Goal: Task Accomplishment & Management: Use online tool/utility

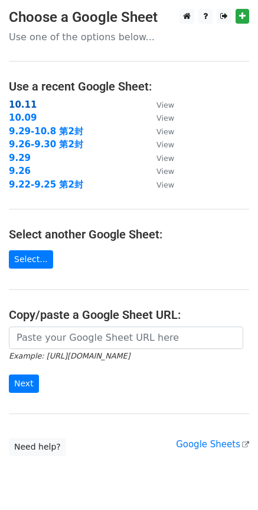
click at [25, 104] on strong "10.11" at bounding box center [23, 104] width 28 height 11
click at [29, 259] on link "Select..." at bounding box center [31, 259] width 44 height 18
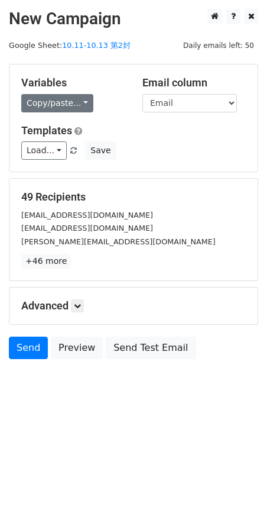
click at [85, 102] on link "Copy/paste..." at bounding box center [57, 103] width 72 height 18
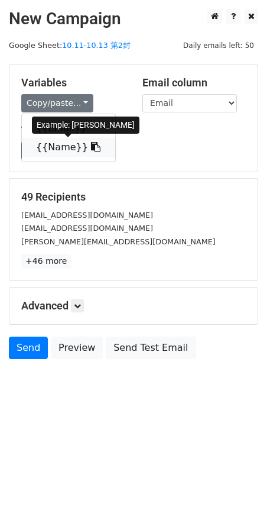
click at [54, 150] on link "{{Name}}" at bounding box center [68, 147] width 93 height 19
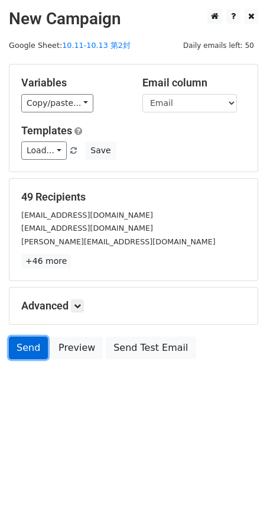
click at [31, 351] on link "Send" at bounding box center [28, 348] width 39 height 22
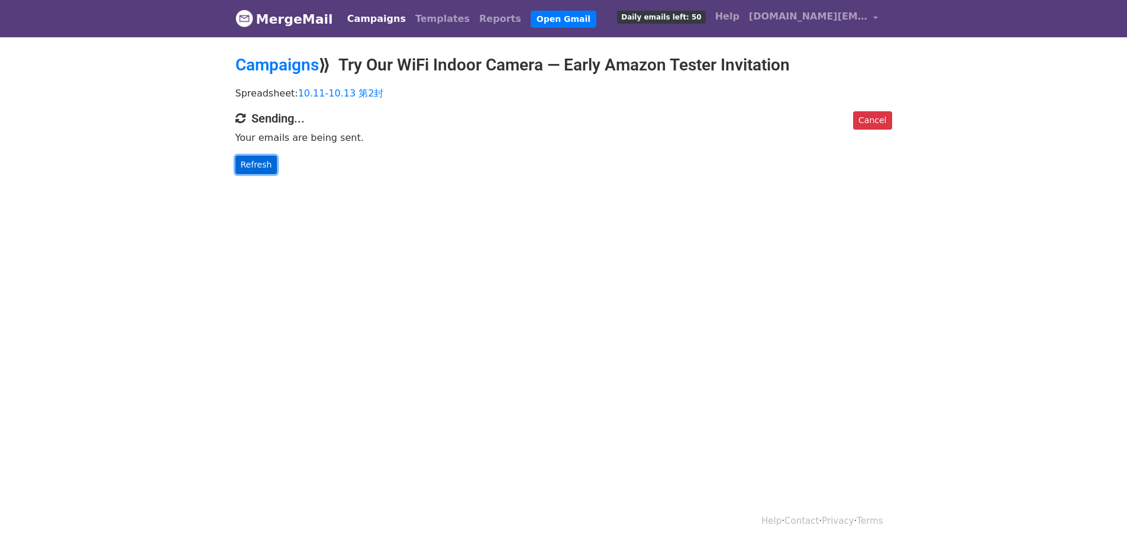
click at [256, 161] on link "Refresh" at bounding box center [256, 165] width 42 height 18
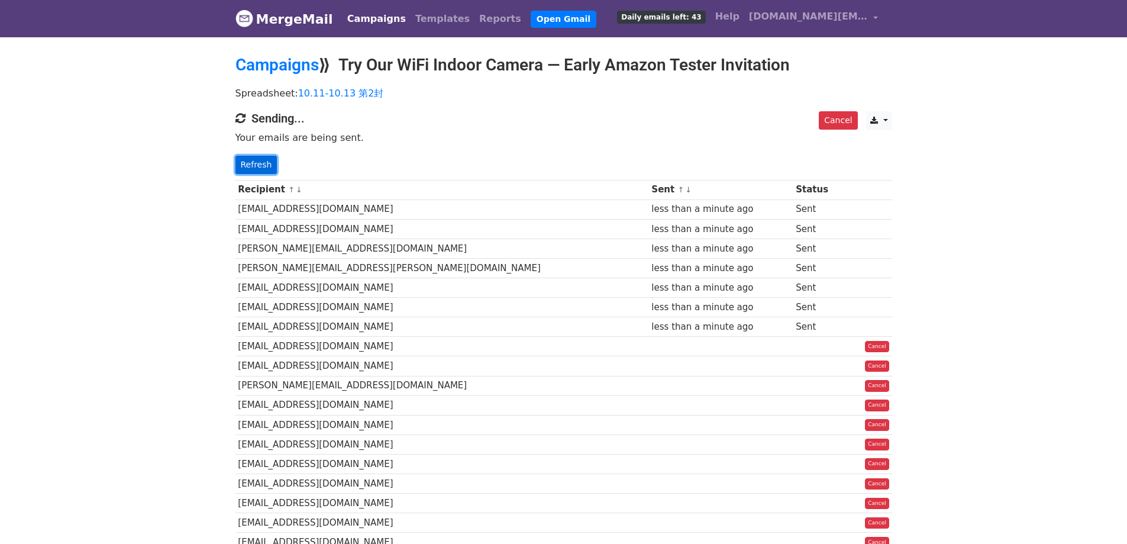
click at [246, 156] on link "Refresh" at bounding box center [256, 165] width 42 height 18
